Goal: Task Accomplishment & Management: Use online tool/utility

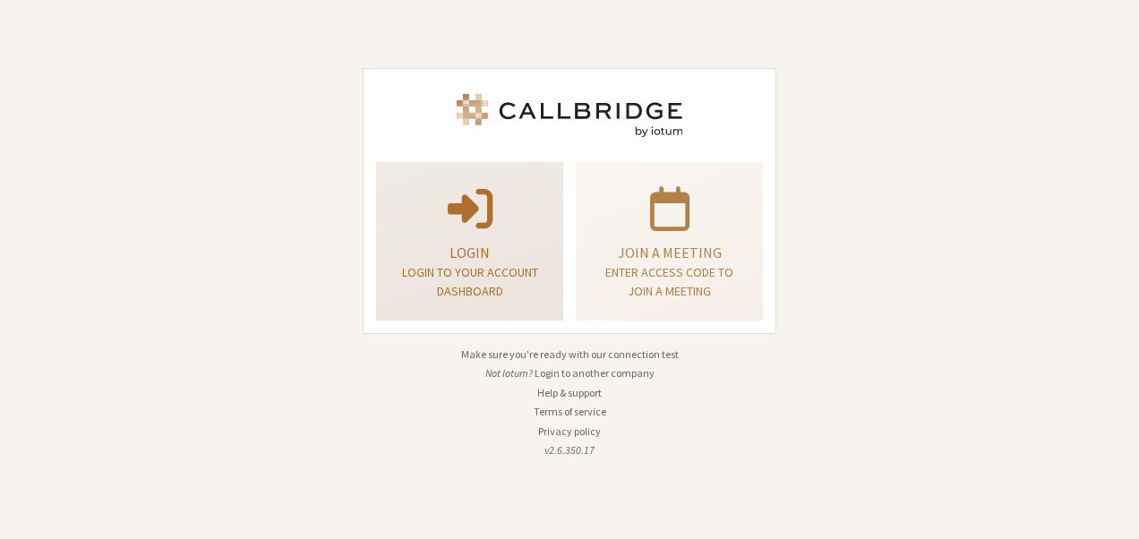
click at [534, 253] on p "Login" at bounding box center [470, 252] width 142 height 21
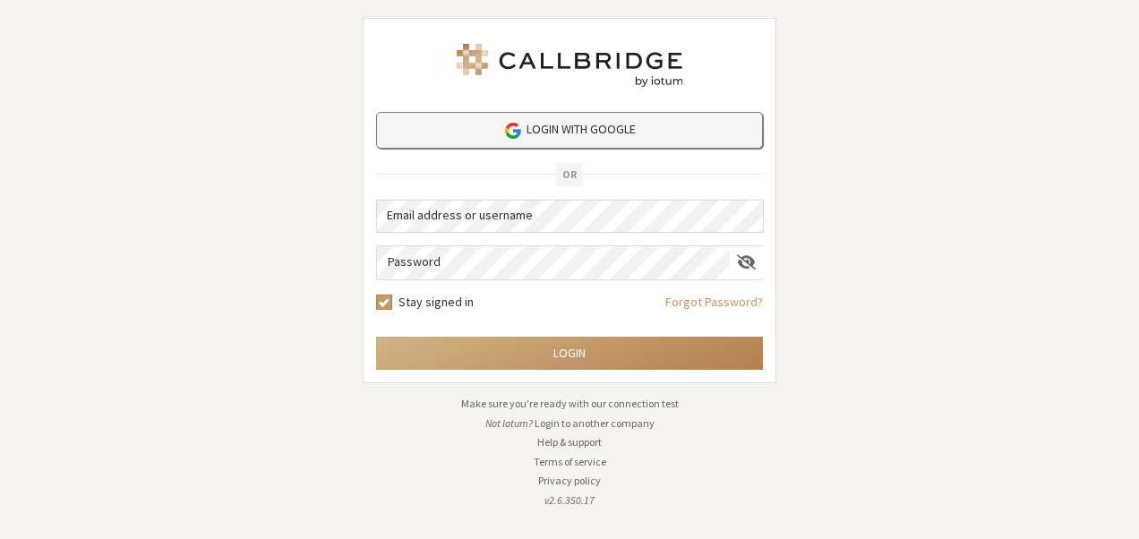
click at [557, 134] on link "Login with Google" at bounding box center [569, 130] width 387 height 37
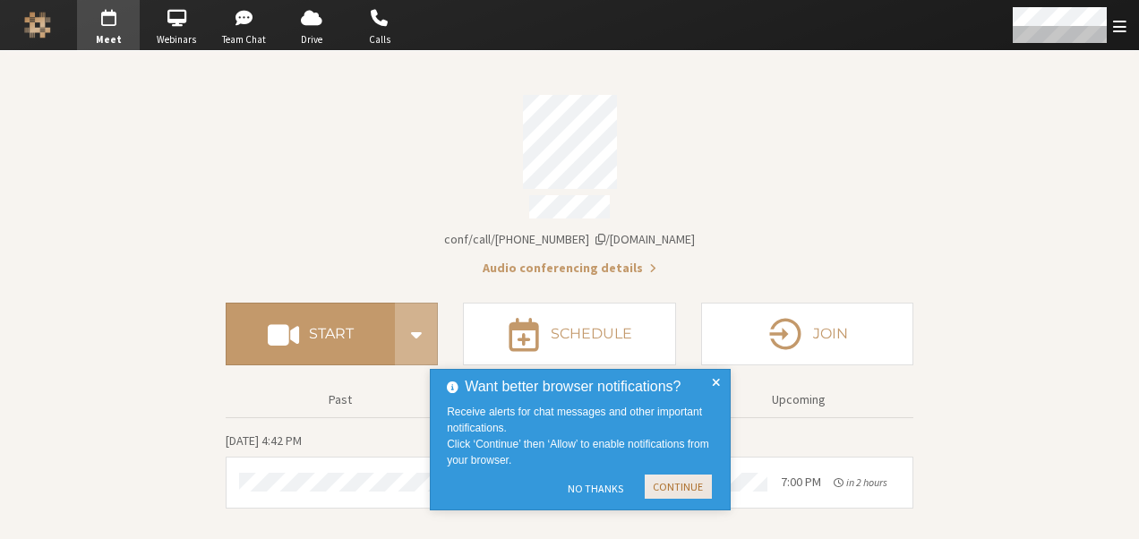
click at [674, 483] on button "Continue" at bounding box center [678, 487] width 67 height 24
